Goal: Task Accomplishment & Management: Manage account settings

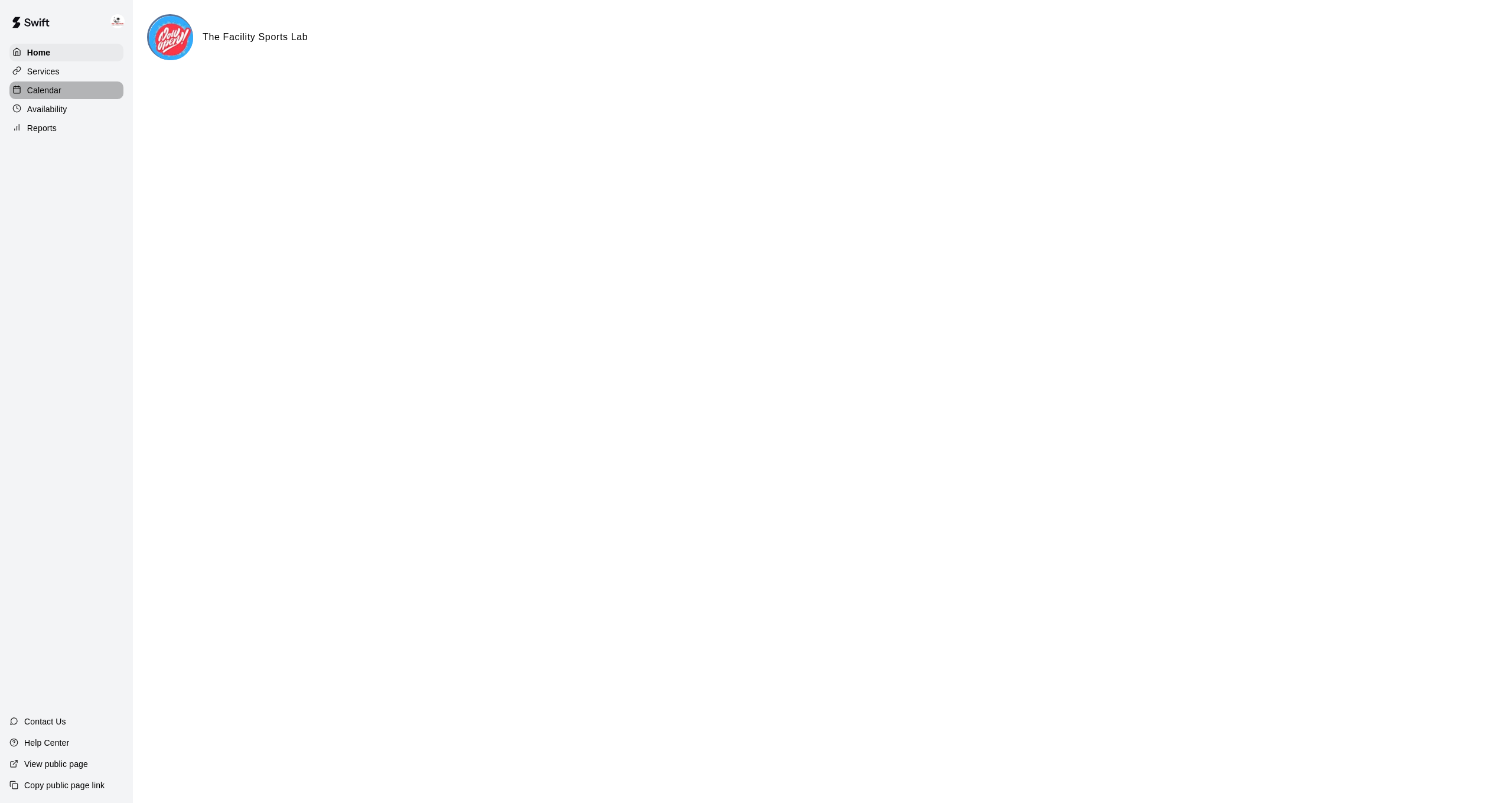
click at [61, 92] on p "Calendar" at bounding box center [44, 90] width 34 height 12
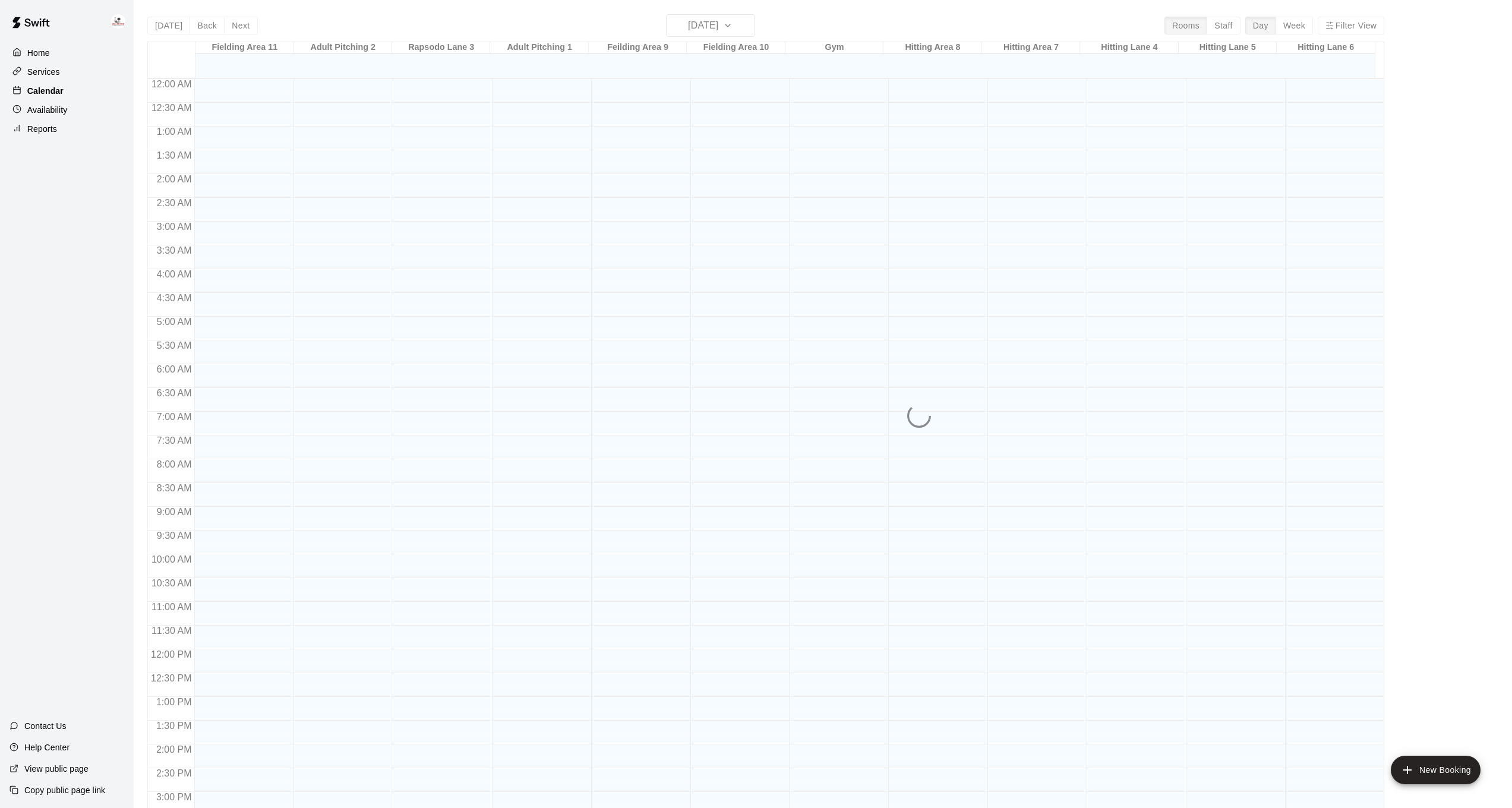
scroll to position [362, 0]
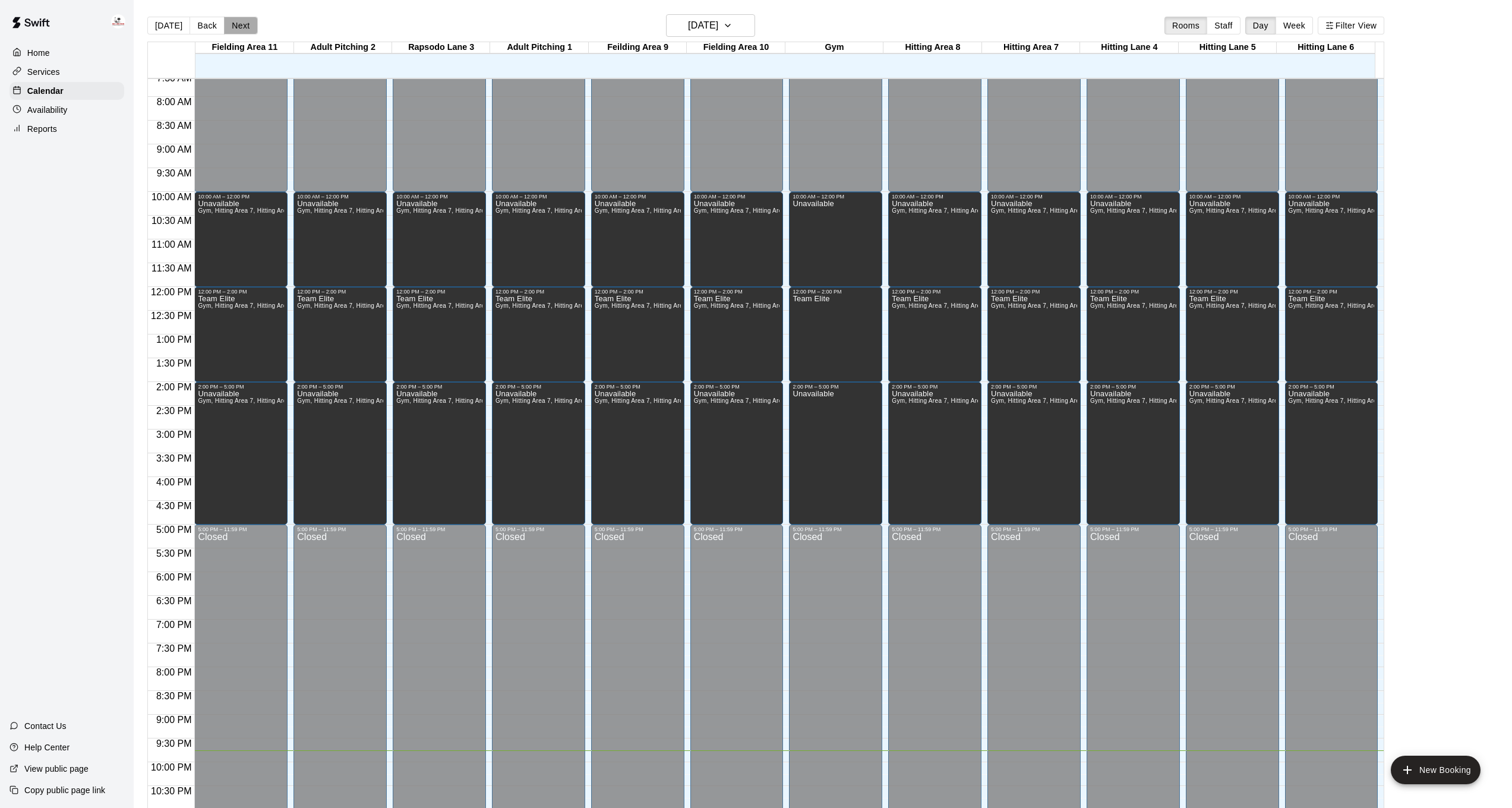
click at [236, 28] on button "Next" at bounding box center [241, 25] width 33 height 18
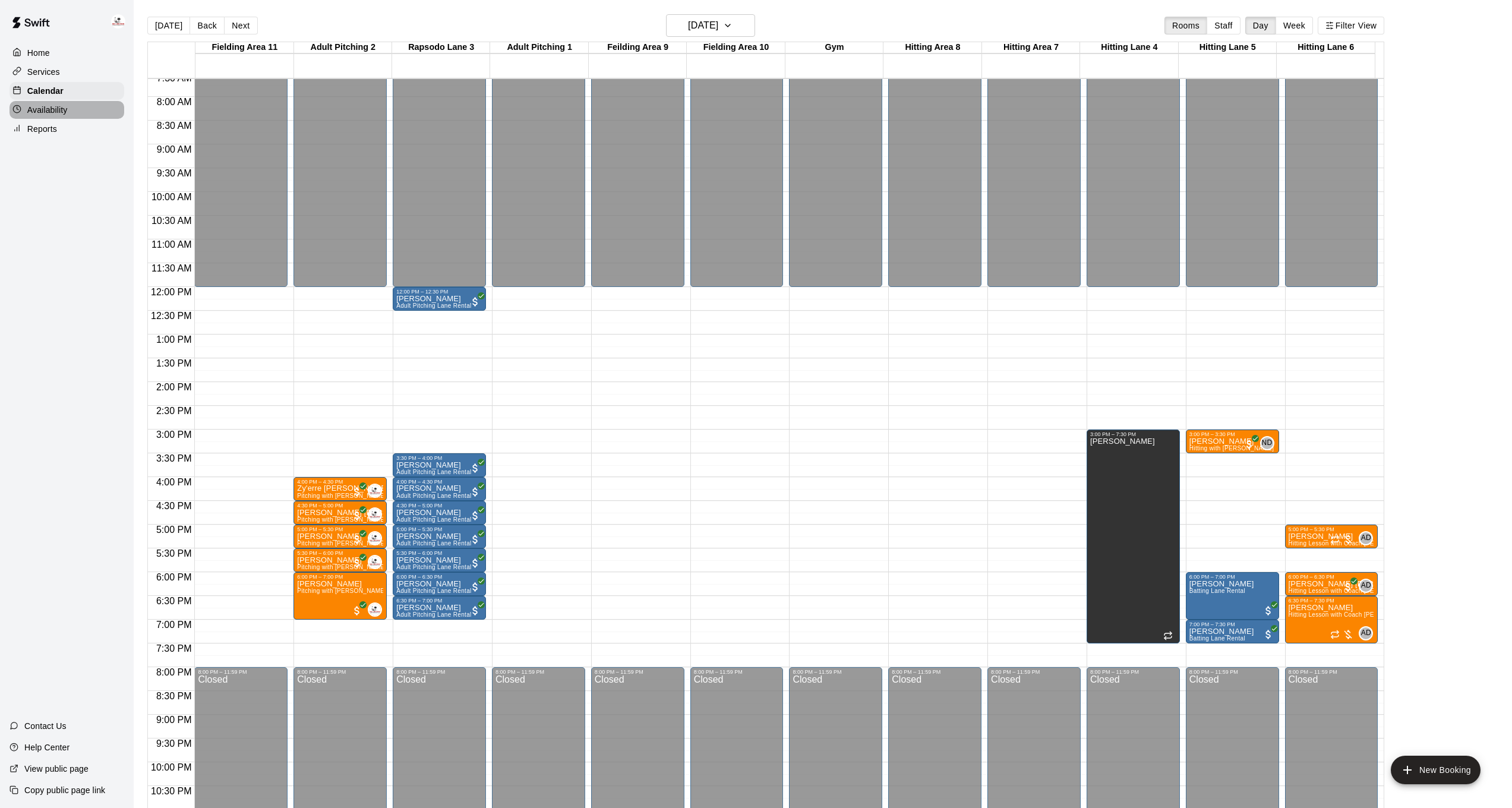
click at [88, 105] on div "Availability" at bounding box center [67, 110] width 115 height 18
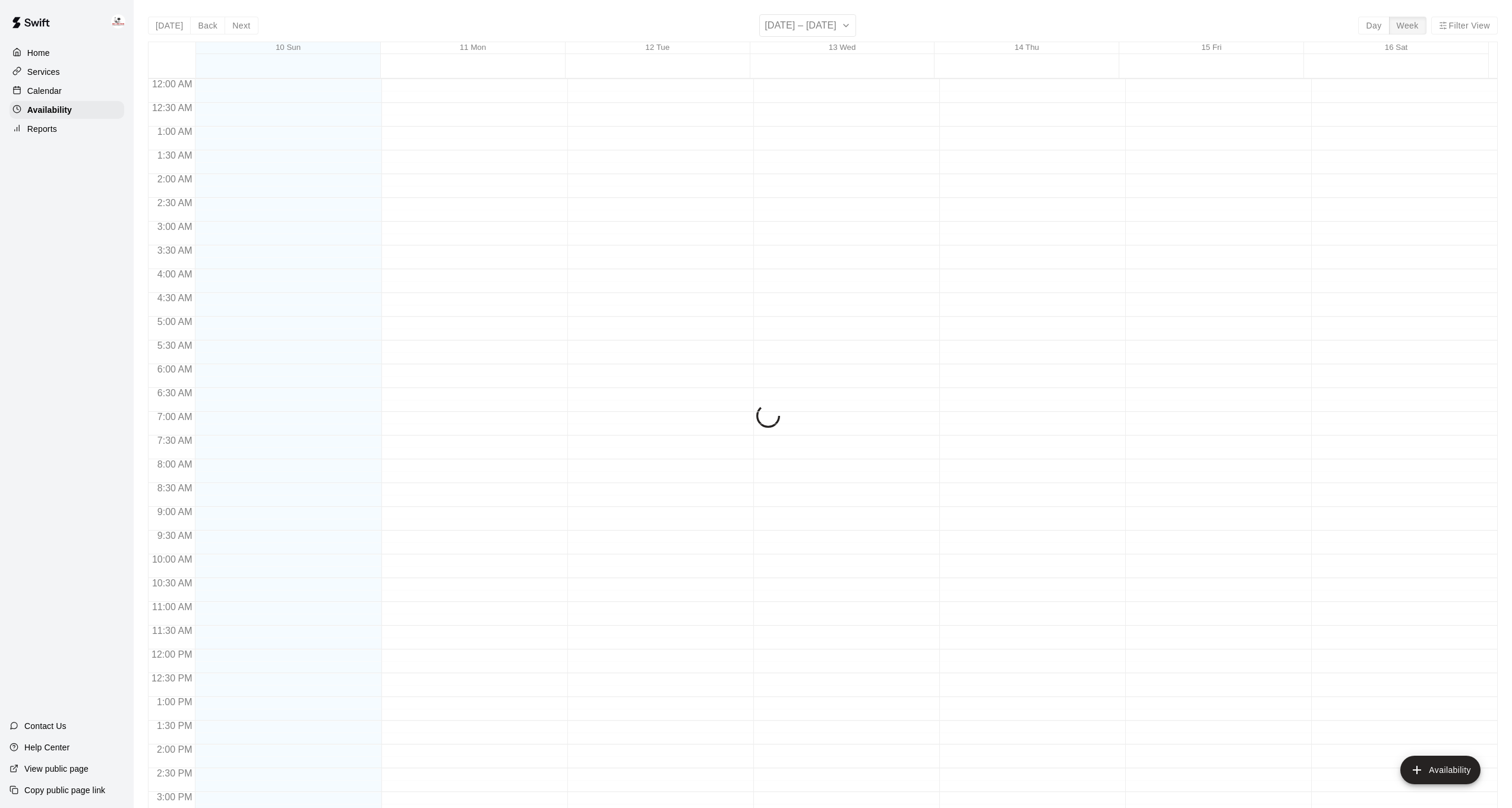
scroll to position [398, 0]
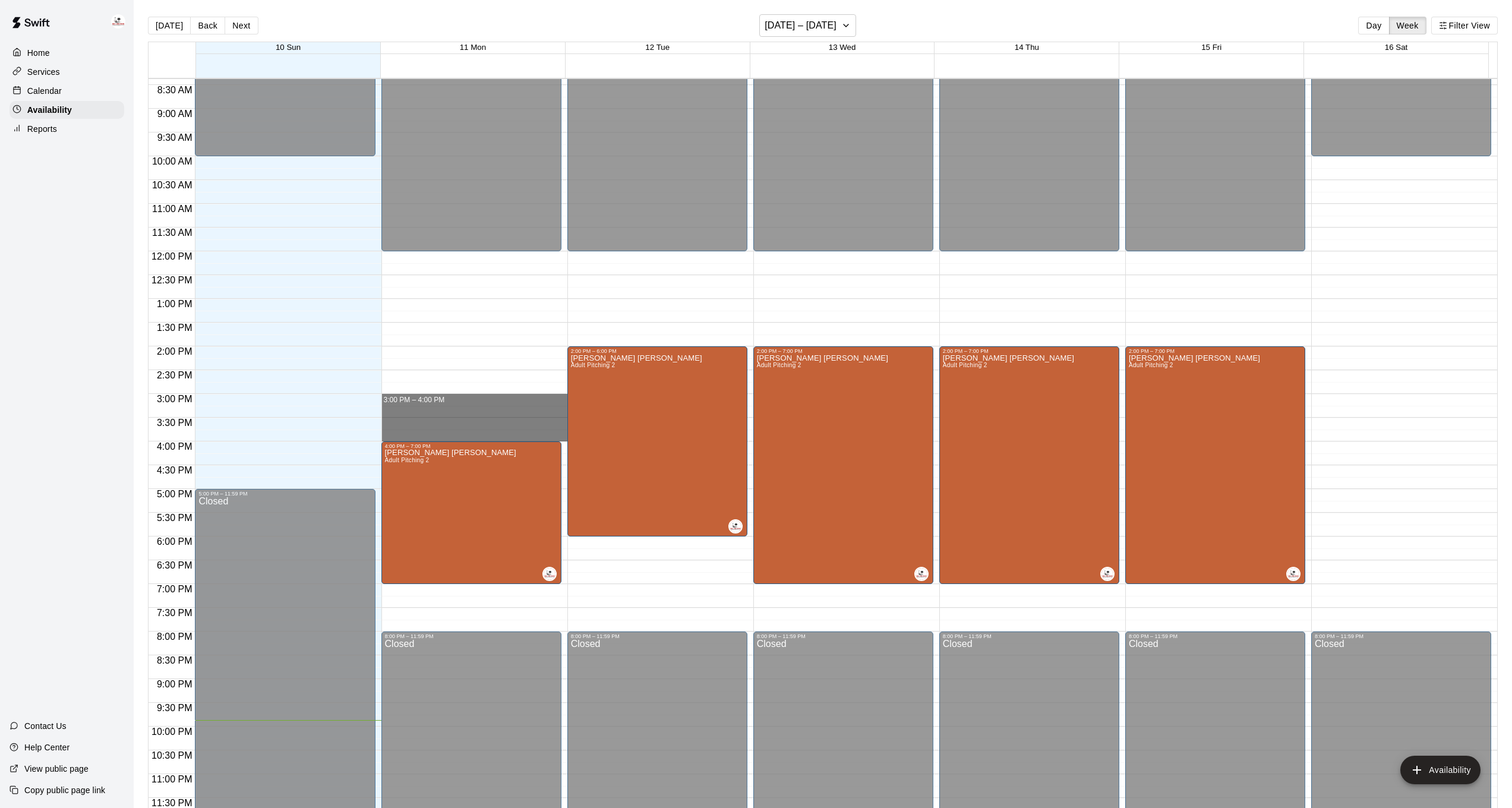
drag, startPoint x: 430, startPoint y: 396, endPoint x: 435, endPoint y: 438, distance: 42.3
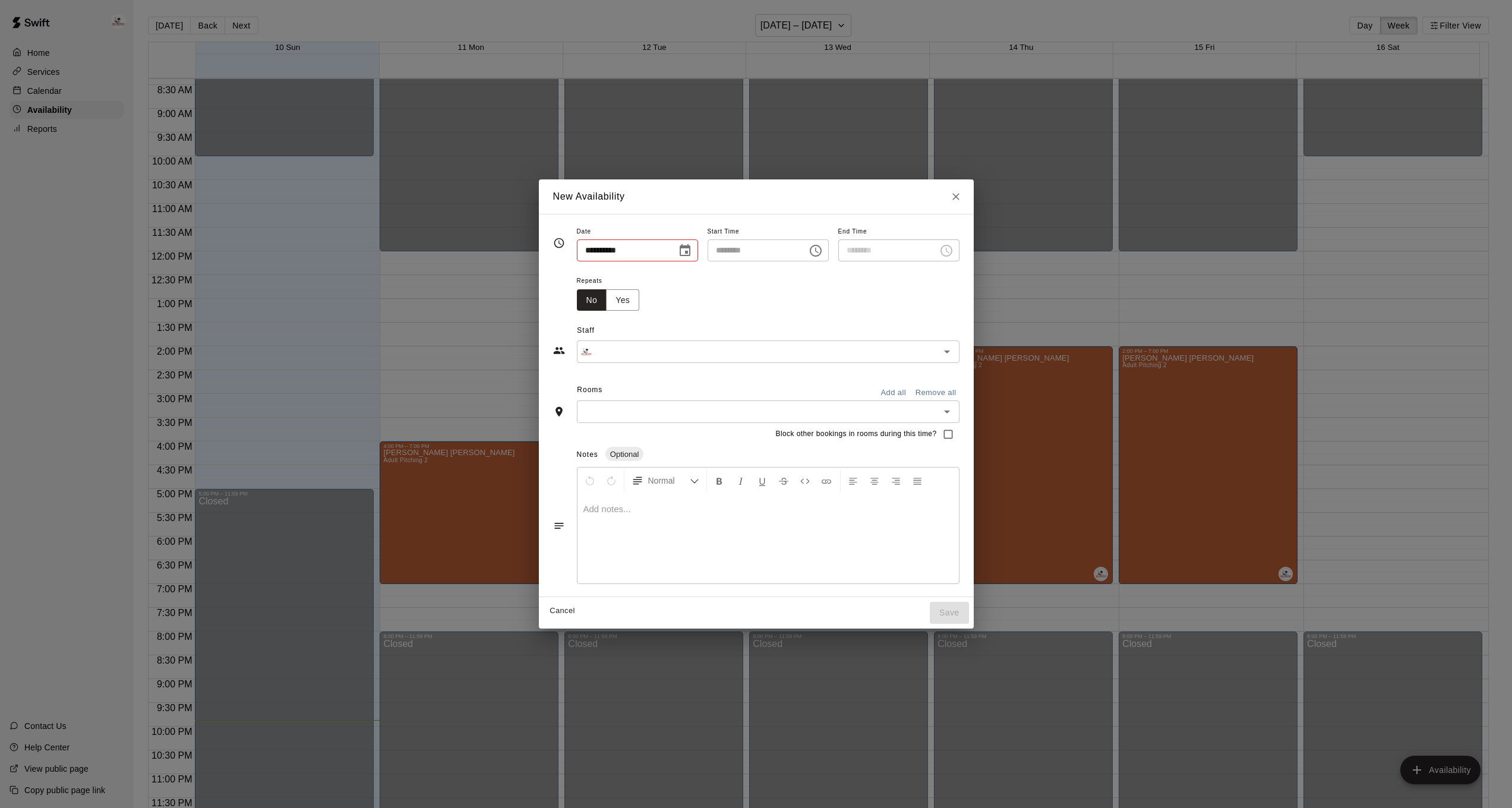
type input "**********"
type input "********"
type input "**********"
click at [662, 408] on div "Rooms Add all Remove all ​" at bounding box center [760, 401] width 407 height 42
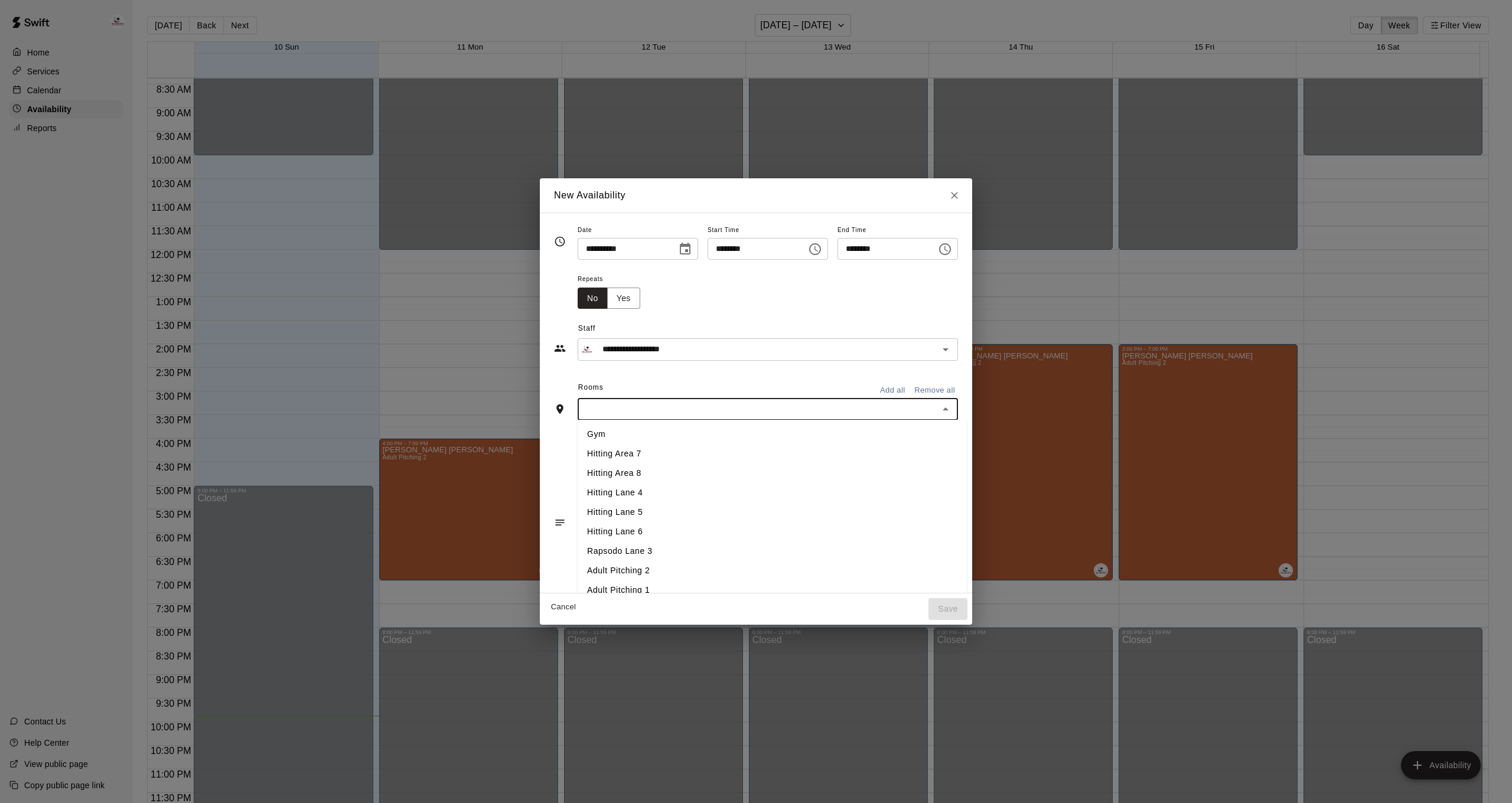
click at [629, 581] on li "Adult Pitching 2" at bounding box center [772, 570] width 389 height 19
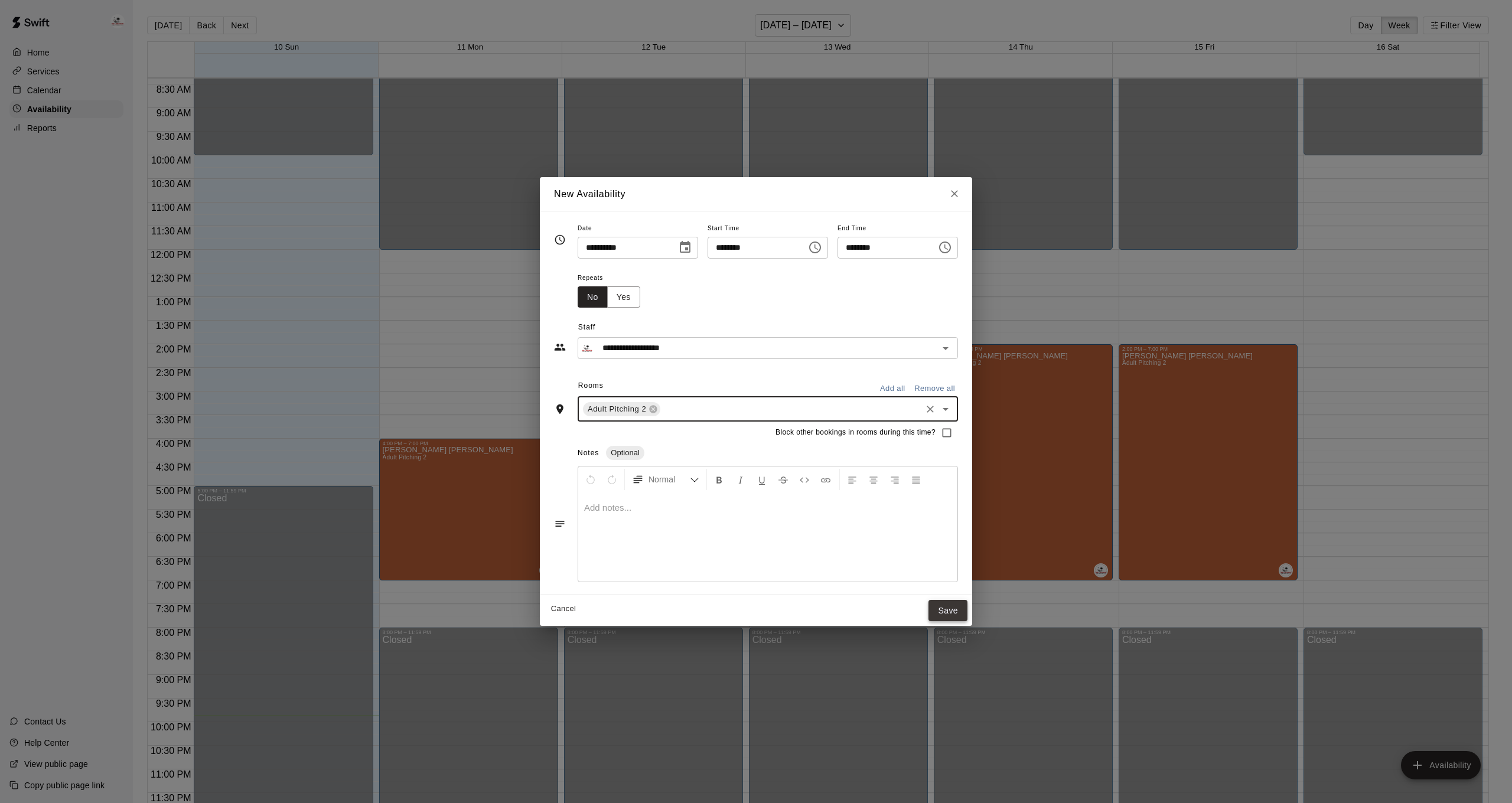
click at [965, 620] on button "Save" at bounding box center [948, 611] width 39 height 22
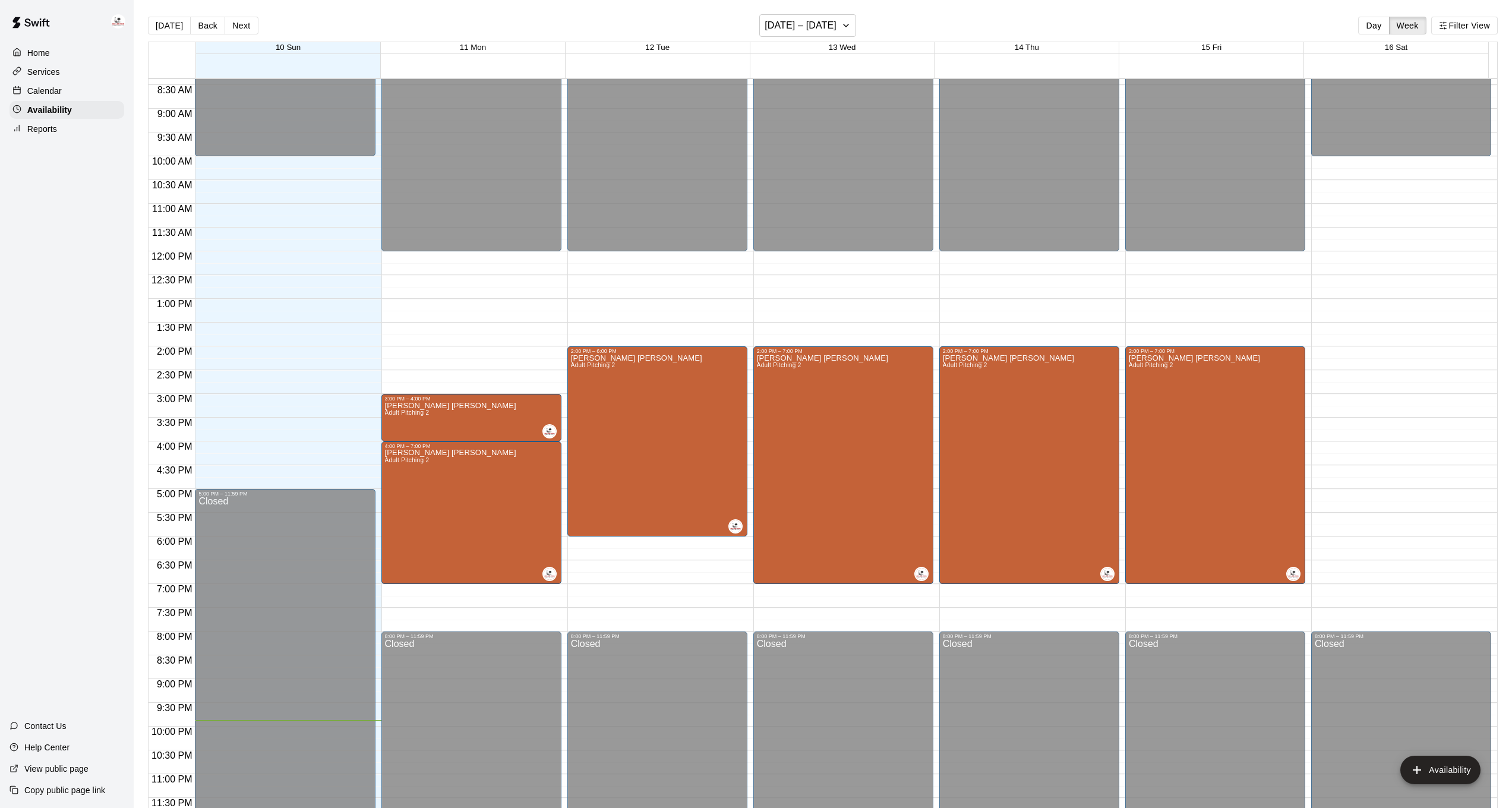
click at [53, 88] on p "Calendar" at bounding box center [44, 91] width 34 height 12
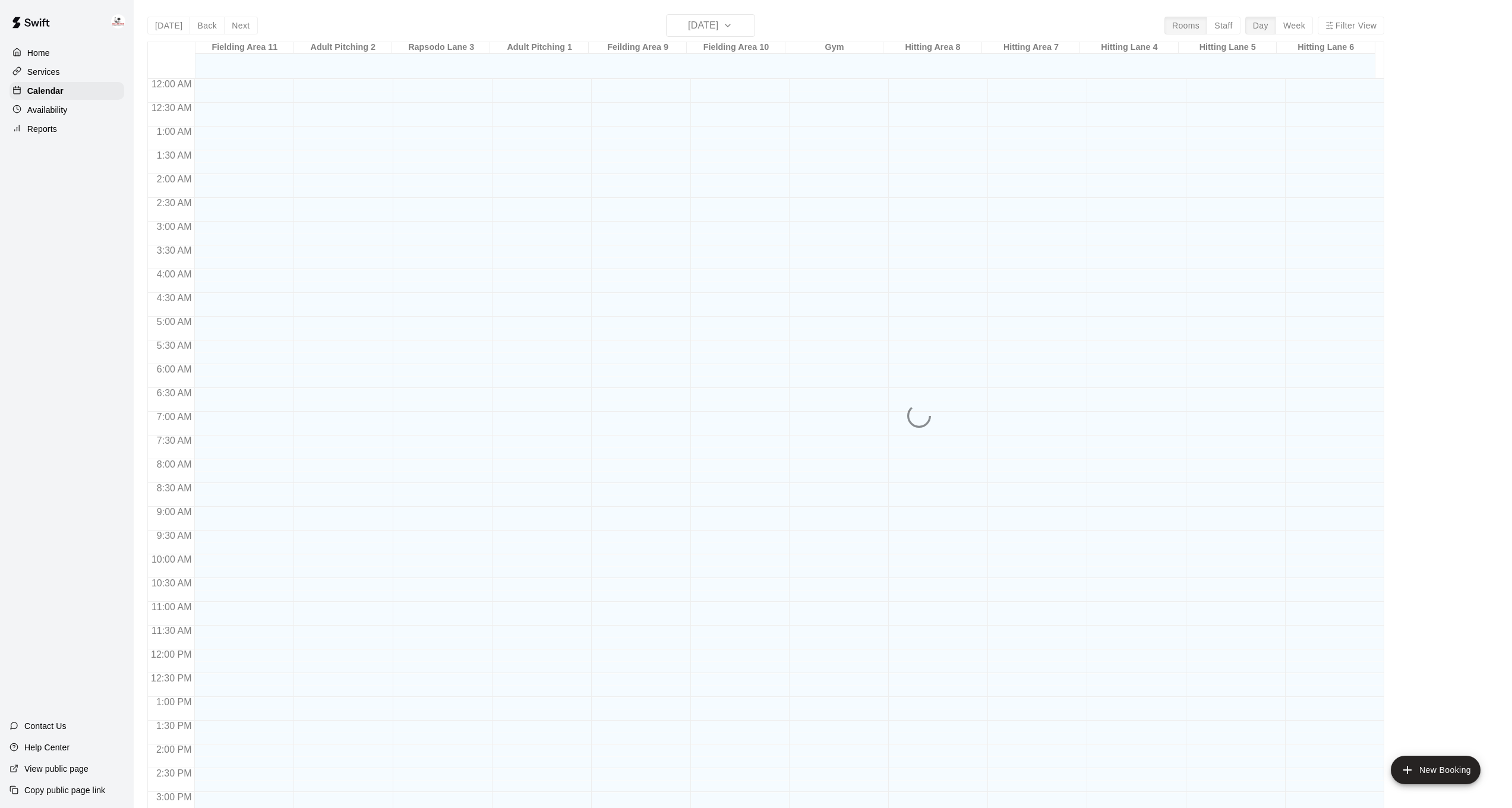
scroll to position [362, 0]
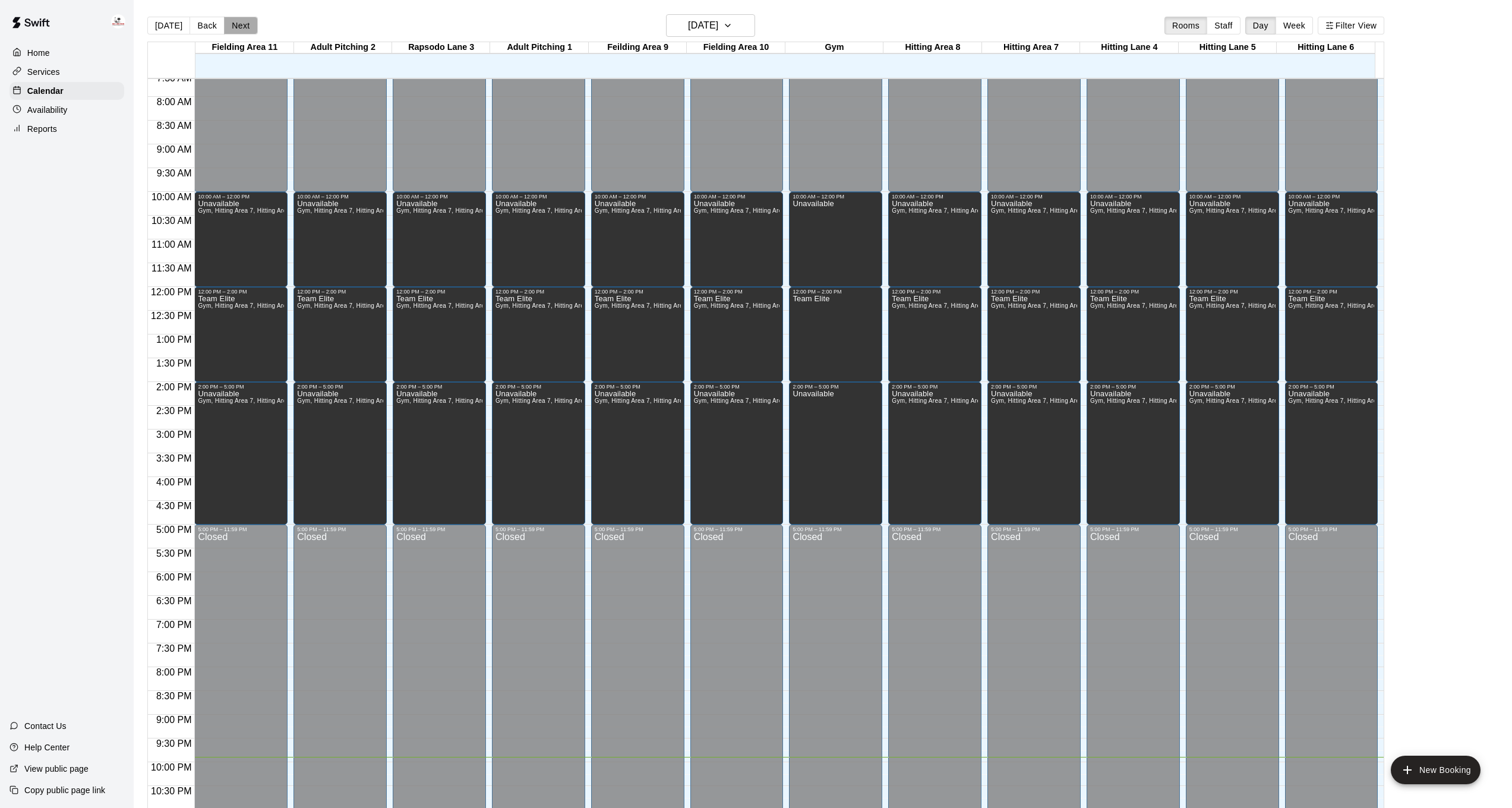
click at [251, 25] on button "Next" at bounding box center [241, 25] width 33 height 18
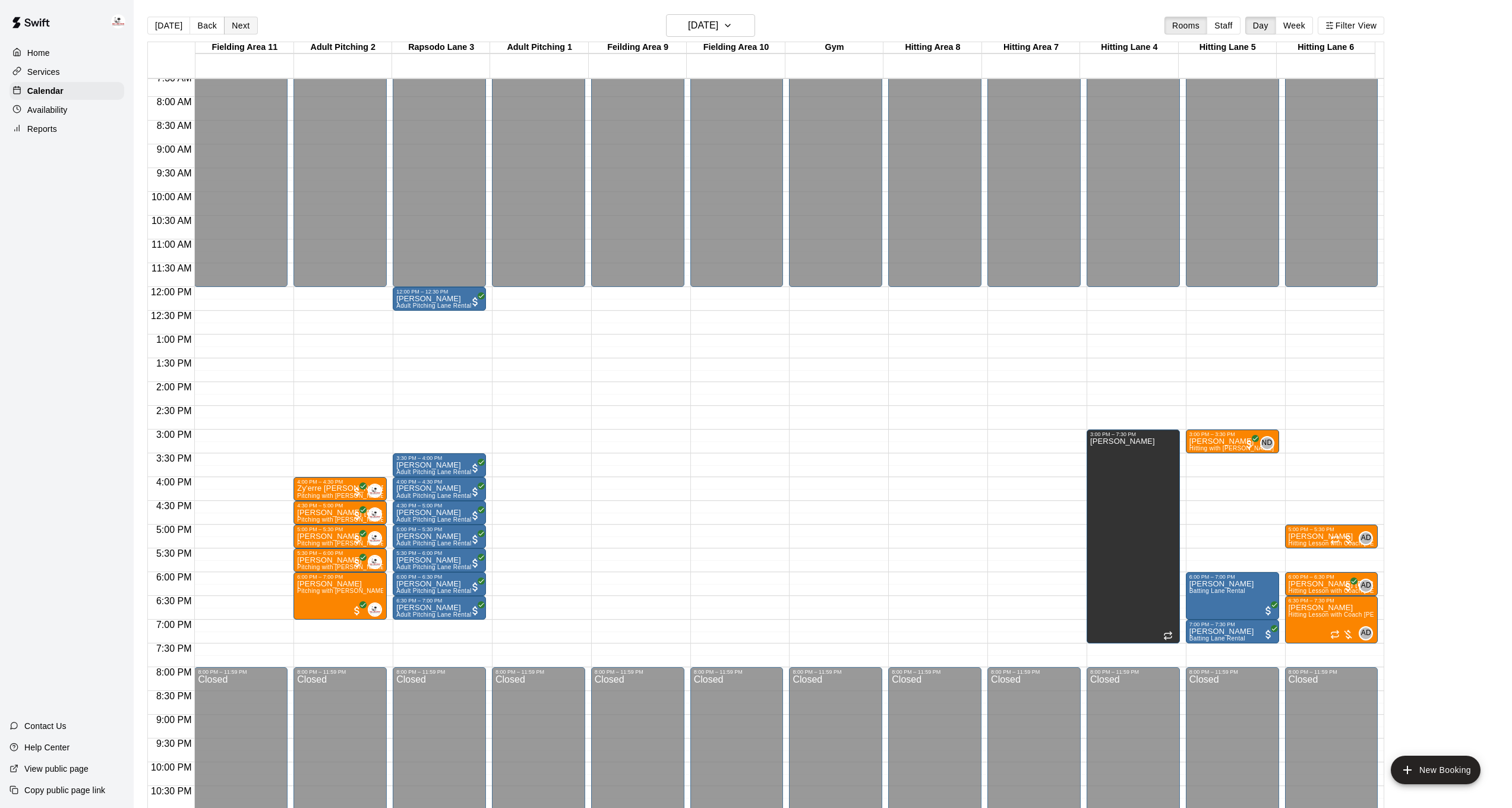
click at [248, 26] on button "Next" at bounding box center [241, 25] width 33 height 18
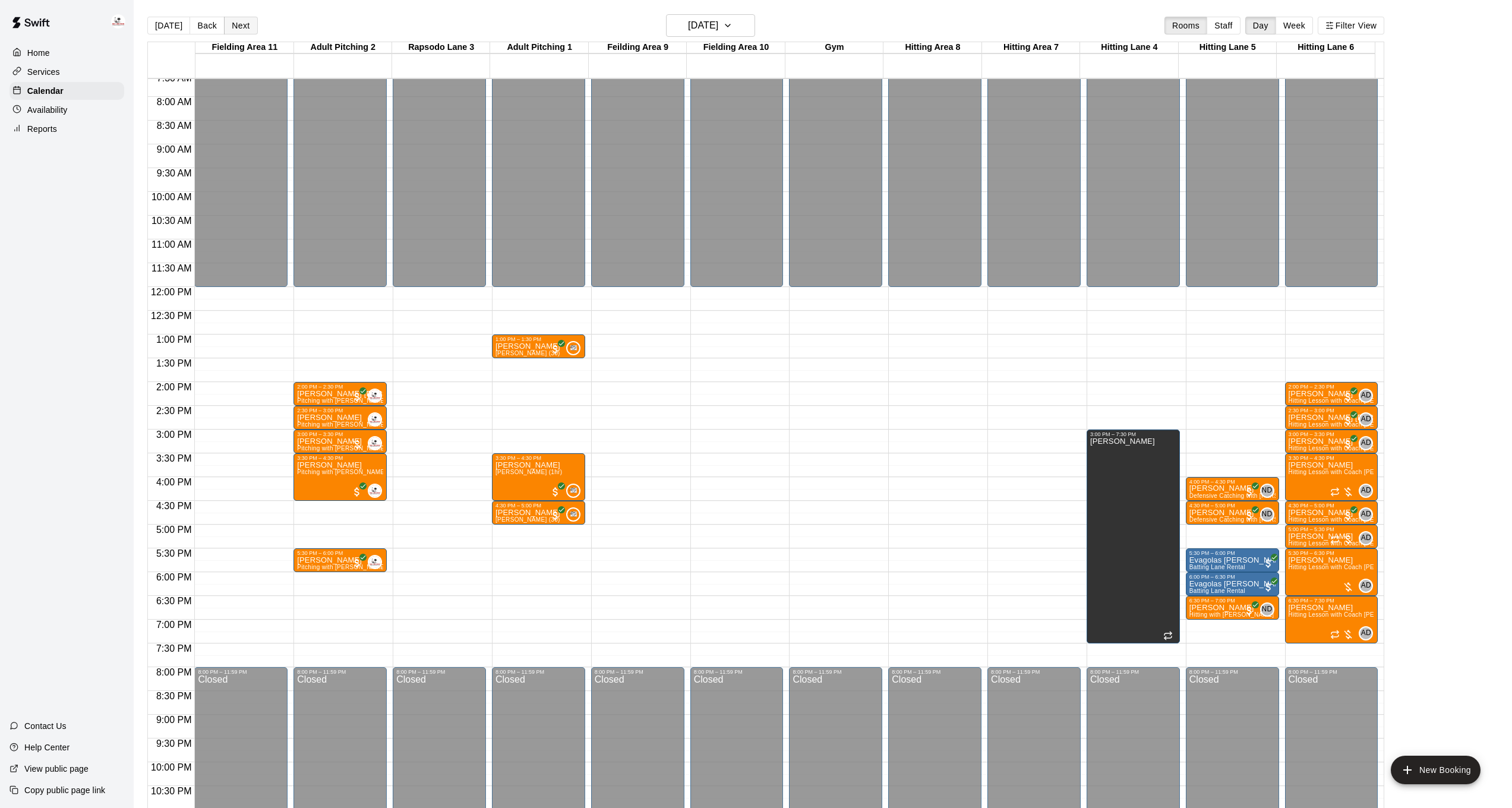
click at [232, 28] on button "Next" at bounding box center [241, 25] width 33 height 18
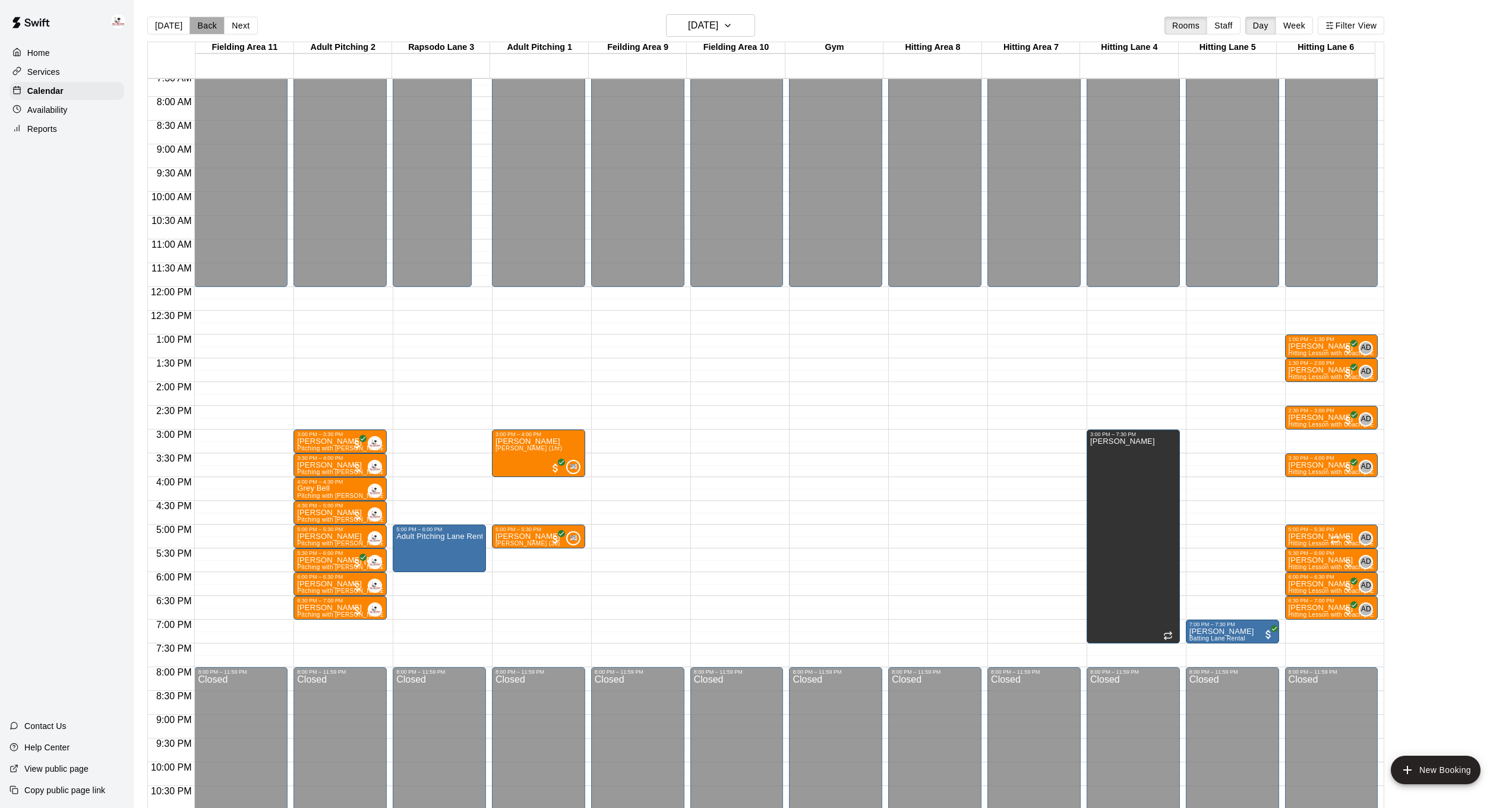
click at [213, 28] on button "Back" at bounding box center [207, 25] width 35 height 18
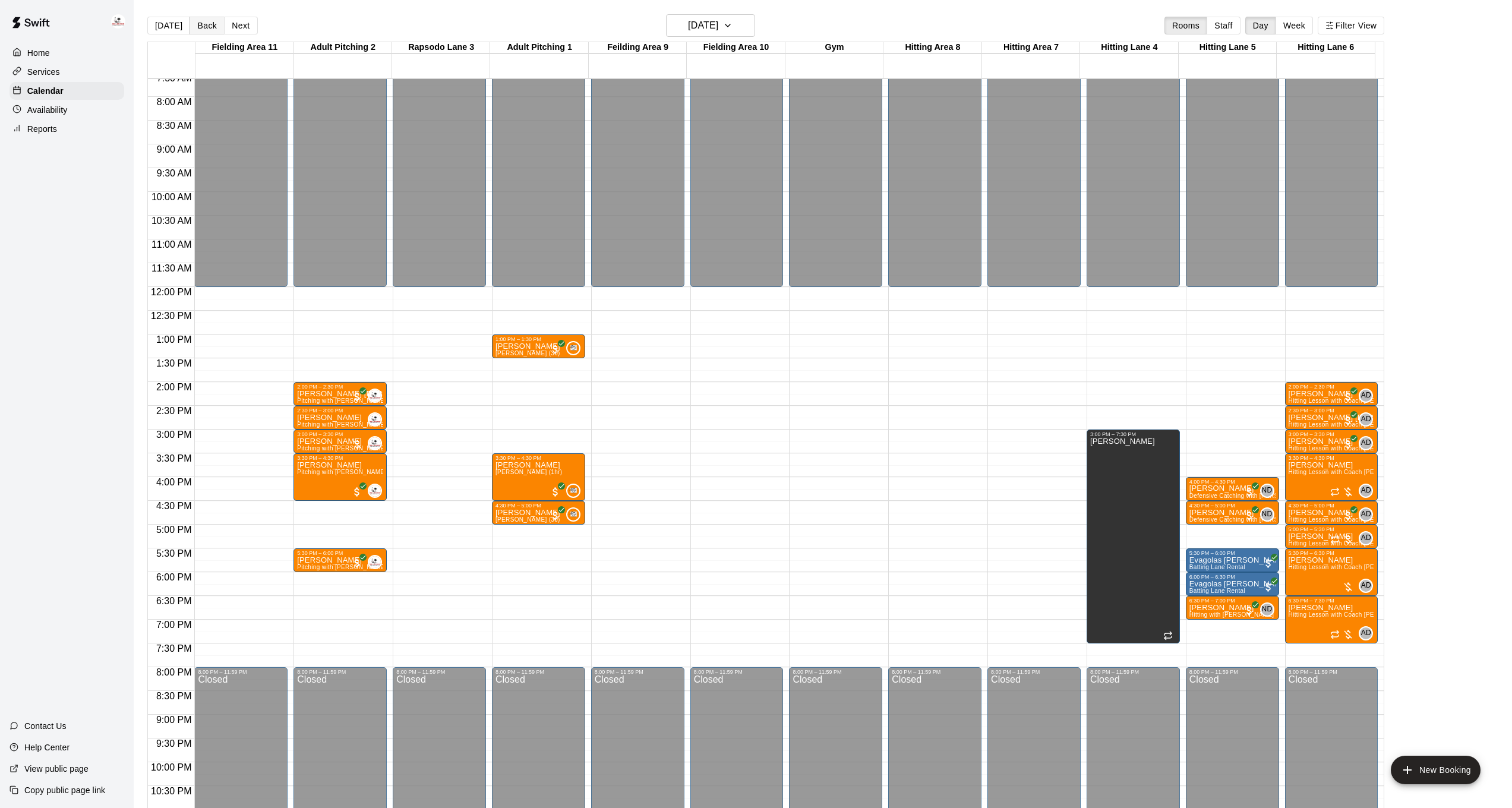
click at [213, 29] on button "Back" at bounding box center [207, 25] width 35 height 18
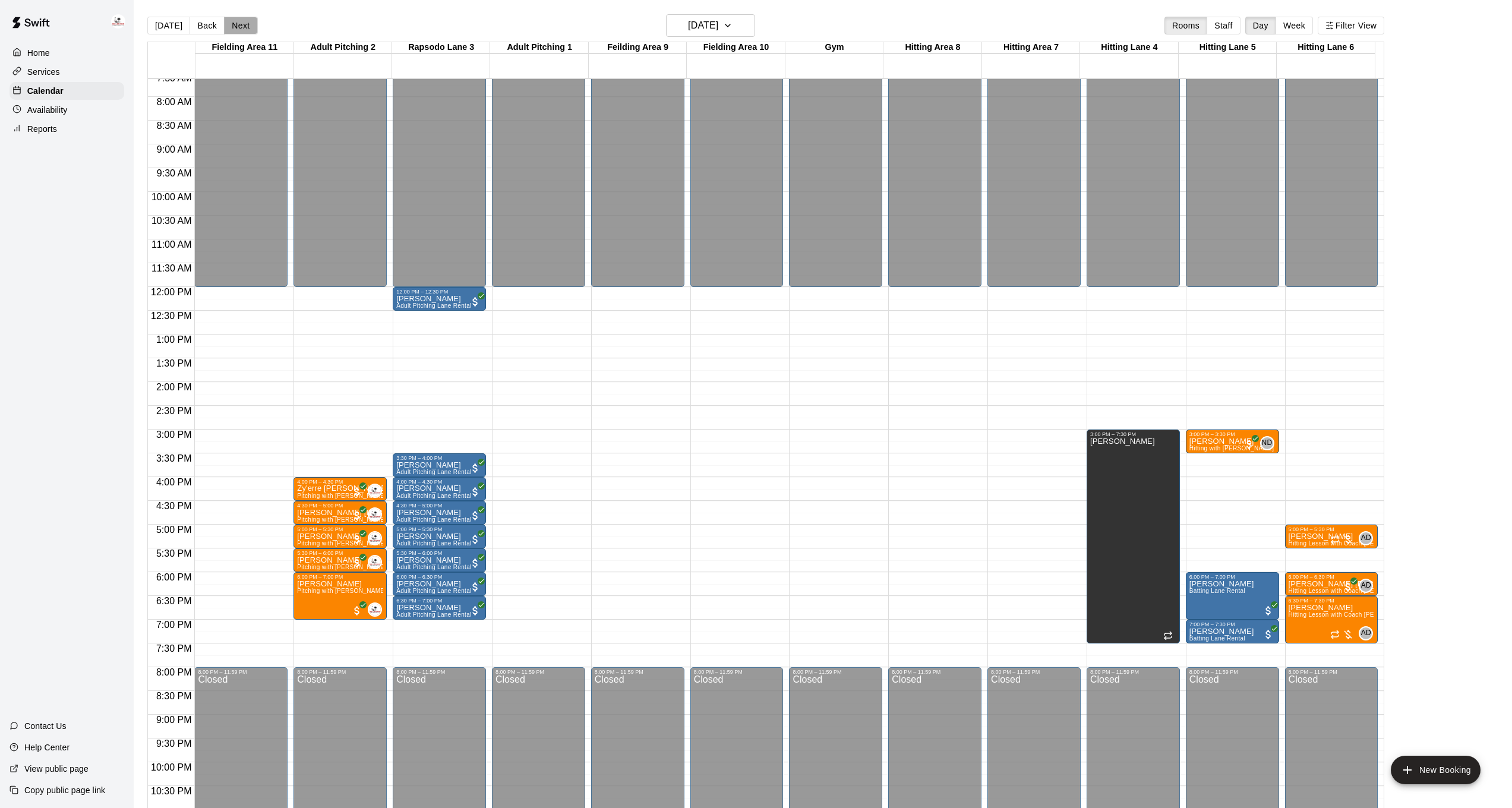
click at [227, 26] on button "Next" at bounding box center [241, 25] width 33 height 18
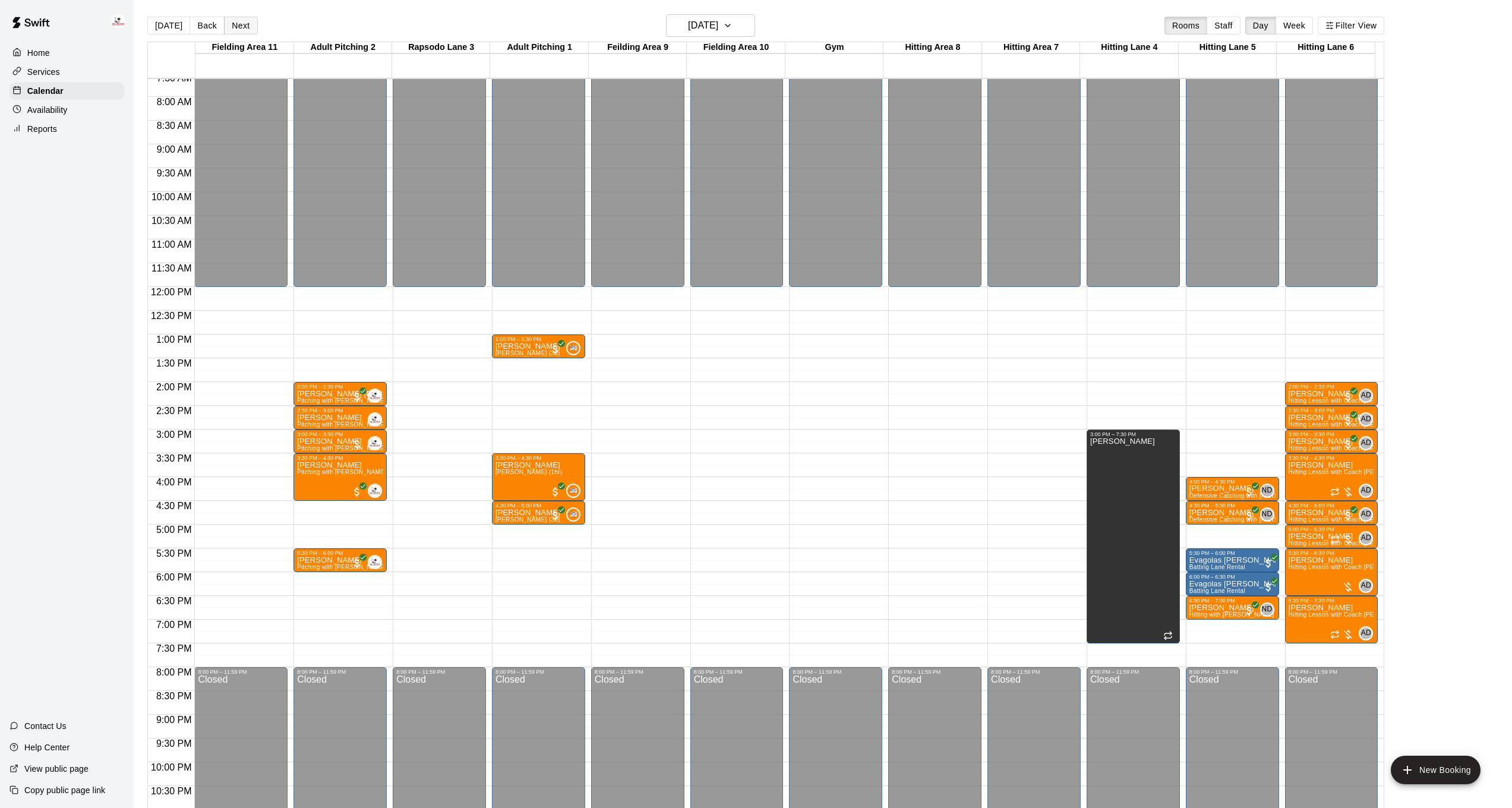
click at [228, 26] on button "Next" at bounding box center [241, 25] width 33 height 18
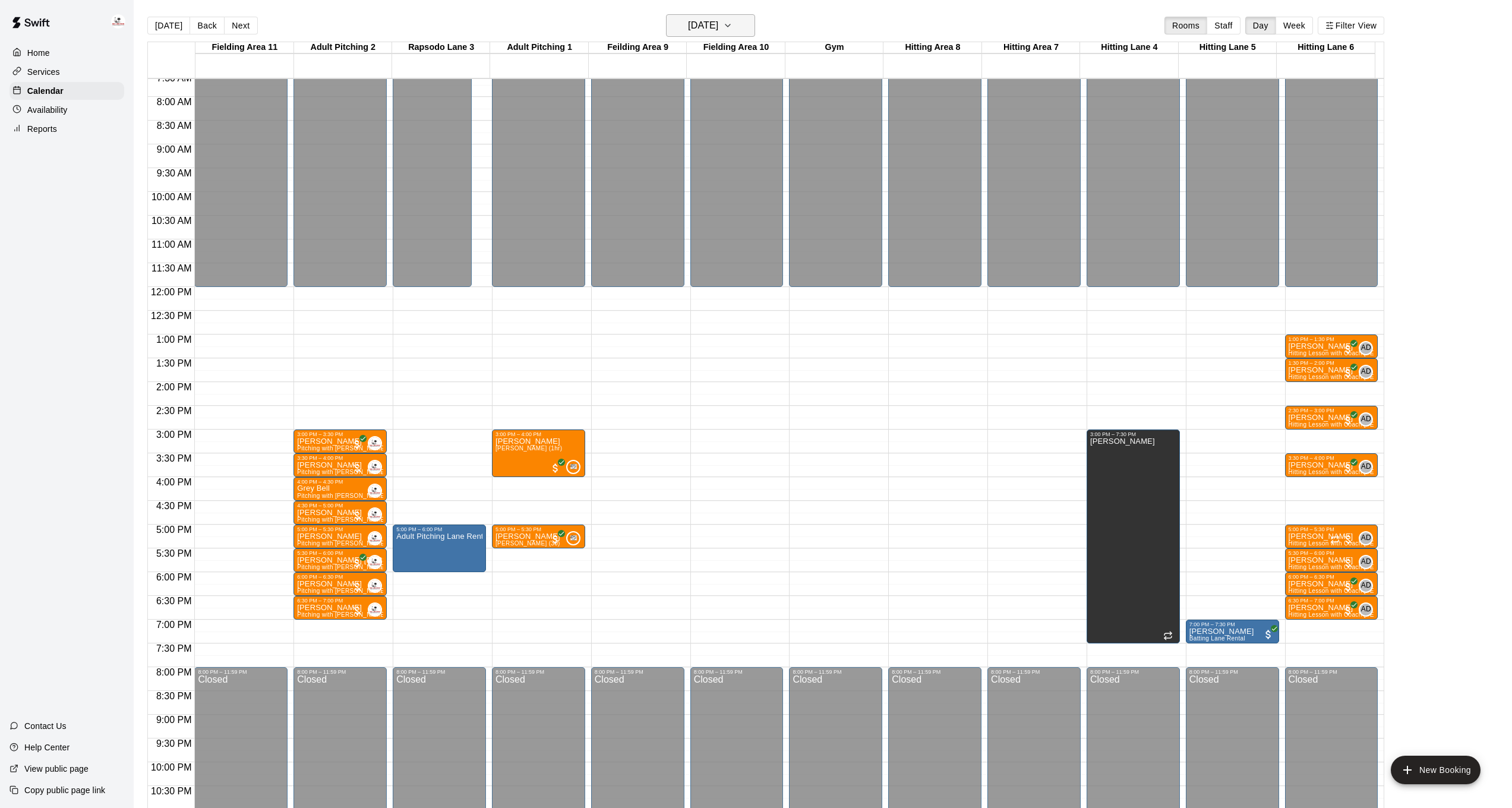
click at [733, 25] on icon "button" at bounding box center [728, 25] width 10 height 15
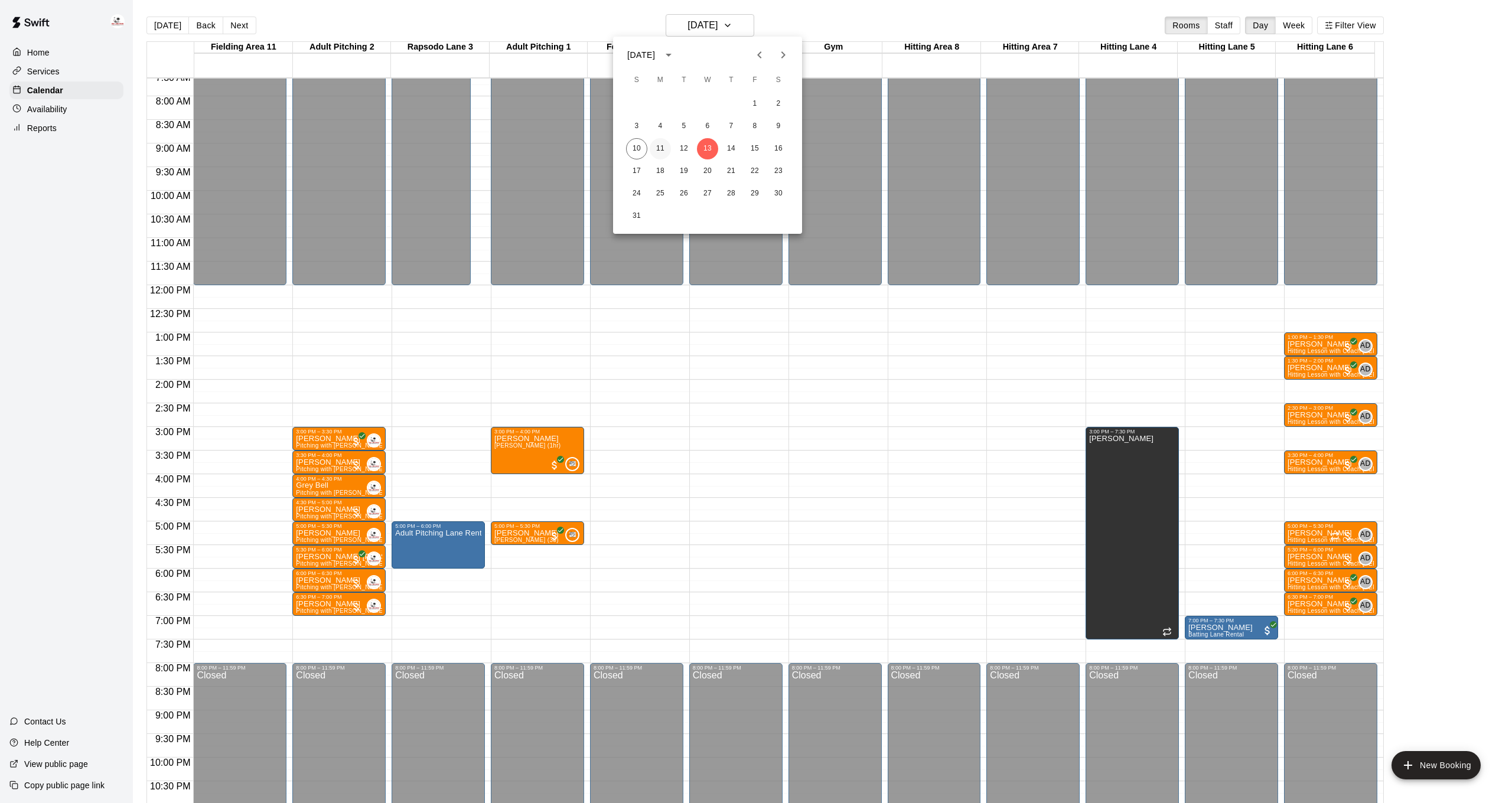
click at [665, 153] on button "11" at bounding box center [660, 148] width 21 height 21
